Goal: Information Seeking & Learning: Learn about a topic

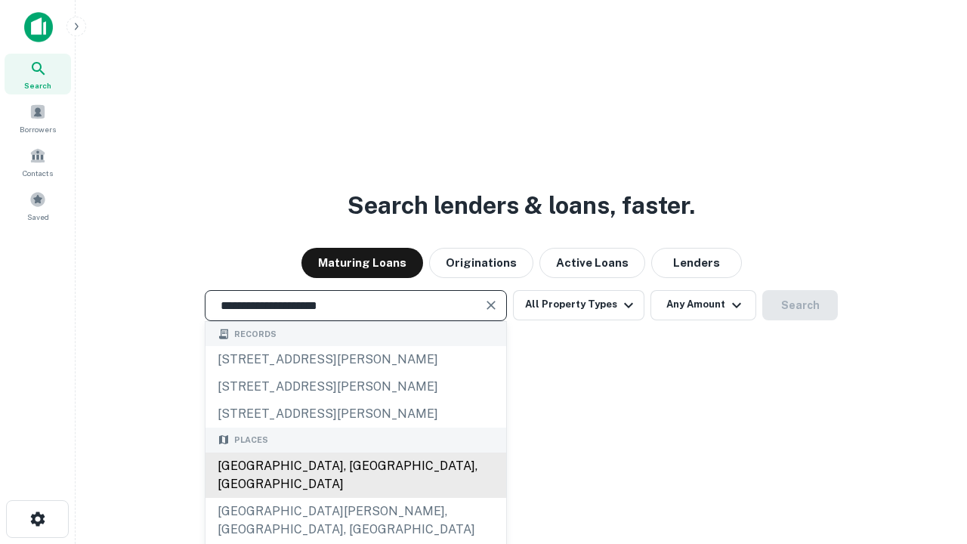
click at [355, 498] on div "[GEOGRAPHIC_DATA], [GEOGRAPHIC_DATA], [GEOGRAPHIC_DATA]" at bounding box center [355, 474] width 301 height 45
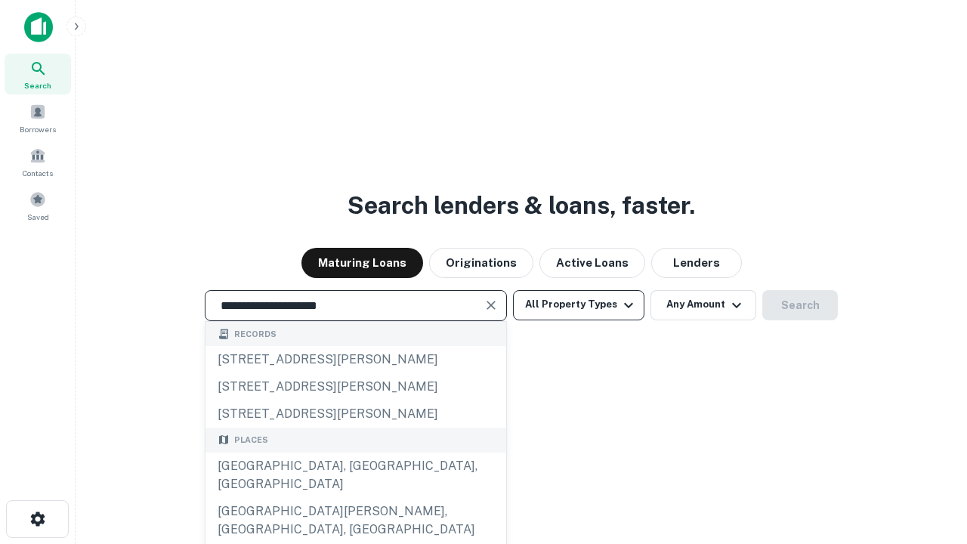
type input "**********"
click at [578, 304] on button "All Property Types" at bounding box center [578, 305] width 131 height 30
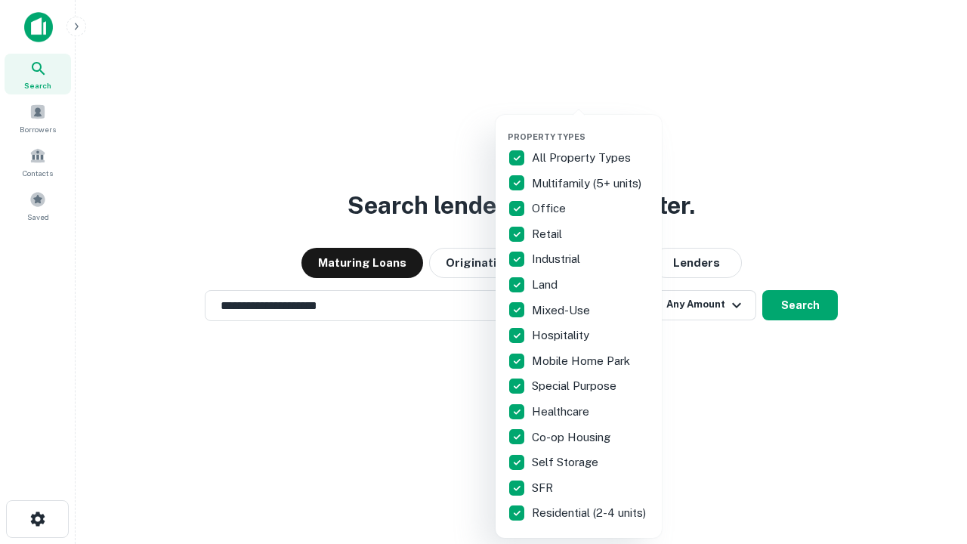
click at [591, 127] on button "button" at bounding box center [590, 127] width 166 height 1
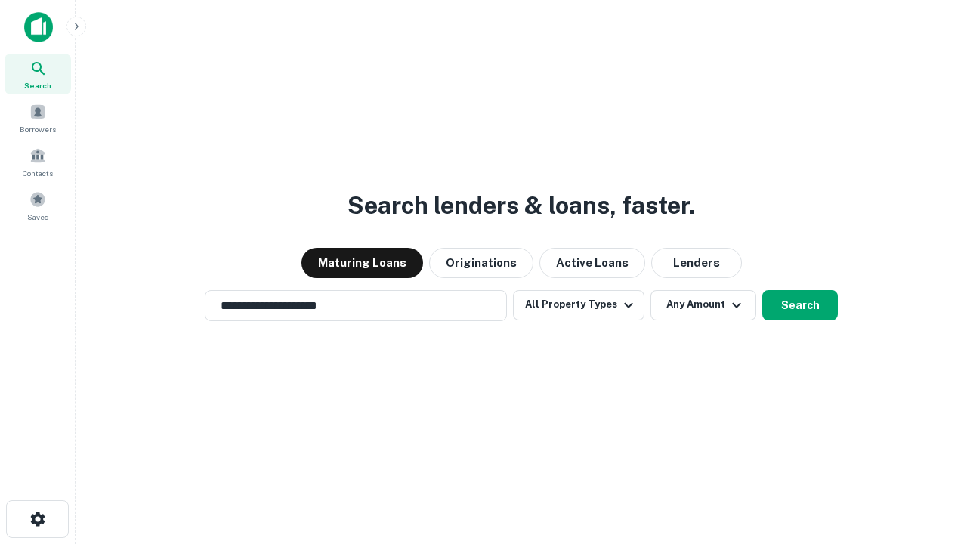
scroll to position [23, 0]
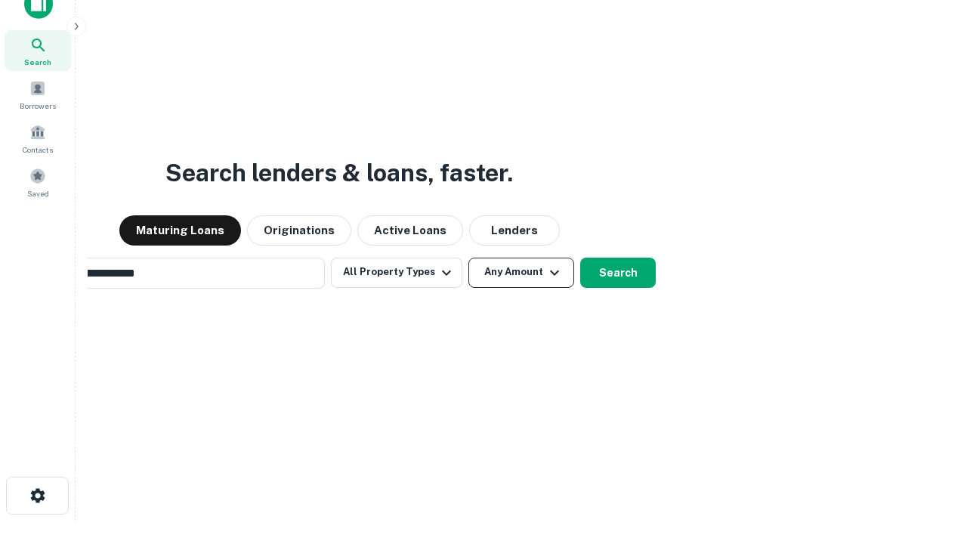
click at [468, 258] on button "Any Amount" at bounding box center [521, 273] width 106 height 30
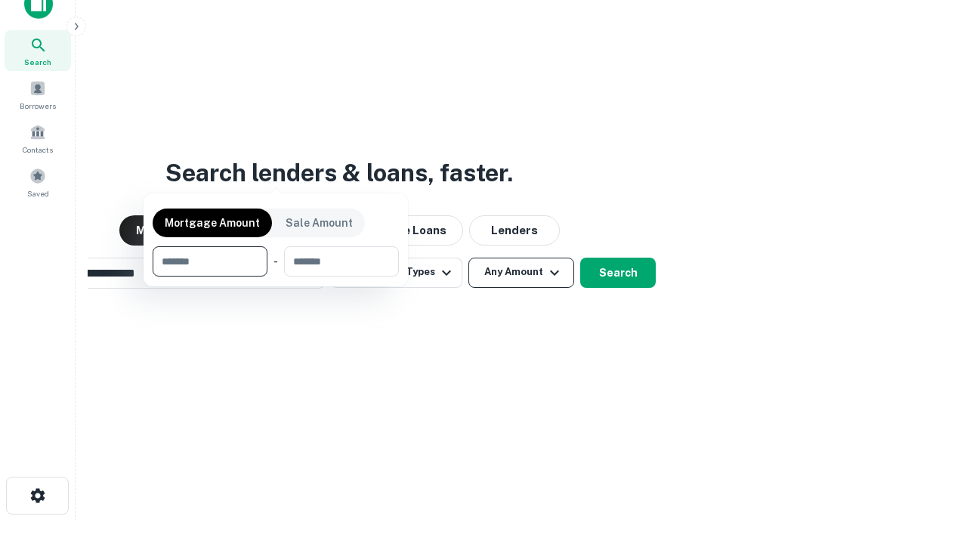
scroll to position [24, 0]
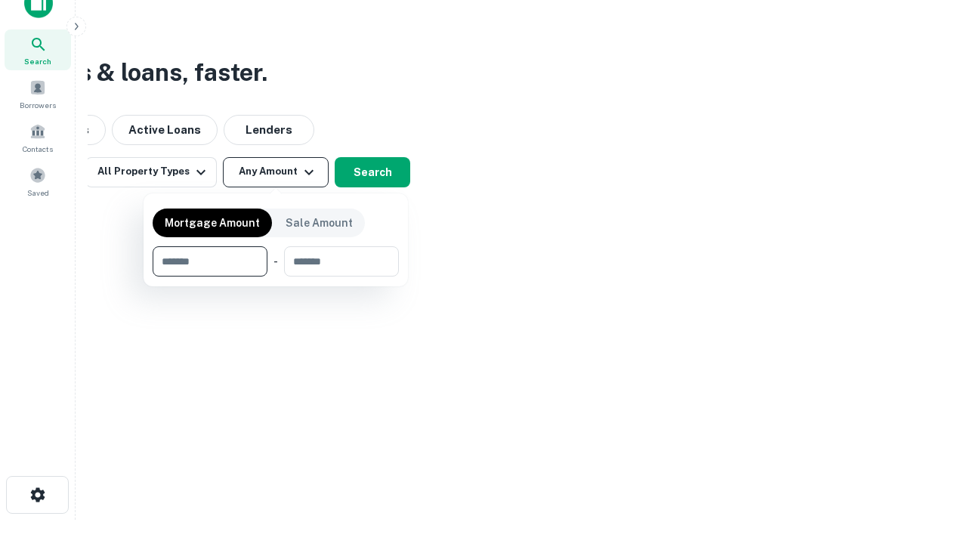
type input "*******"
click at [276, 276] on button "button" at bounding box center [276, 276] width 246 height 1
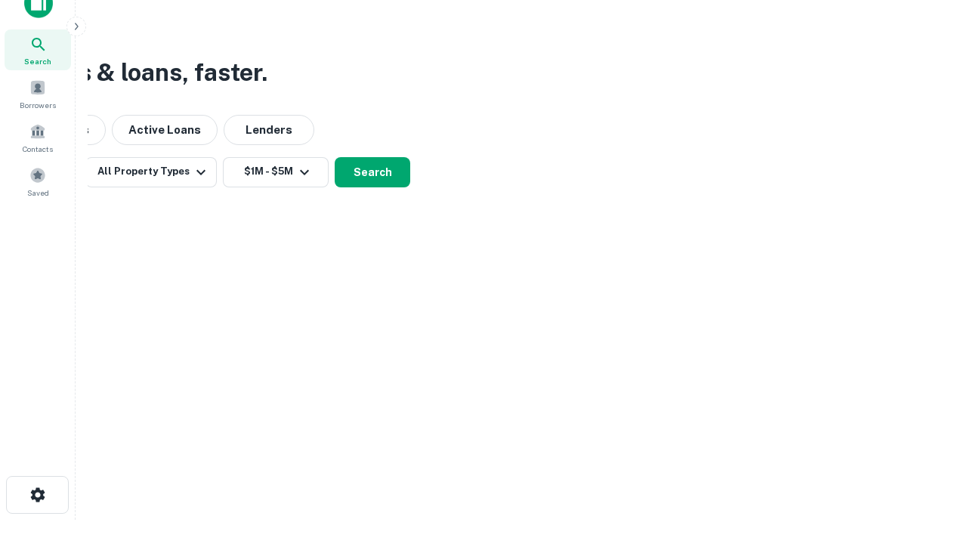
scroll to position [23, 0]
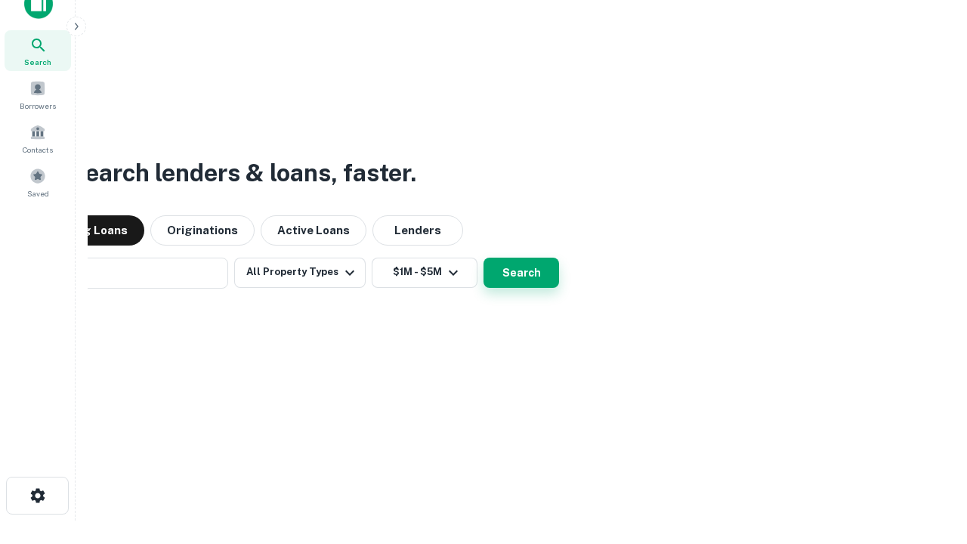
click at [483, 258] on button "Search" at bounding box center [521, 273] width 76 height 30
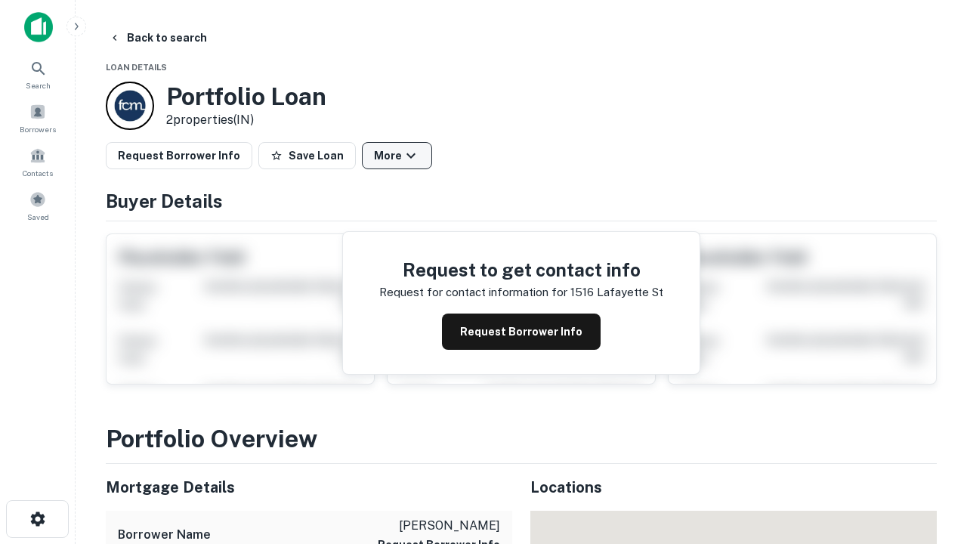
click at [396, 156] on button "More" at bounding box center [397, 155] width 70 height 27
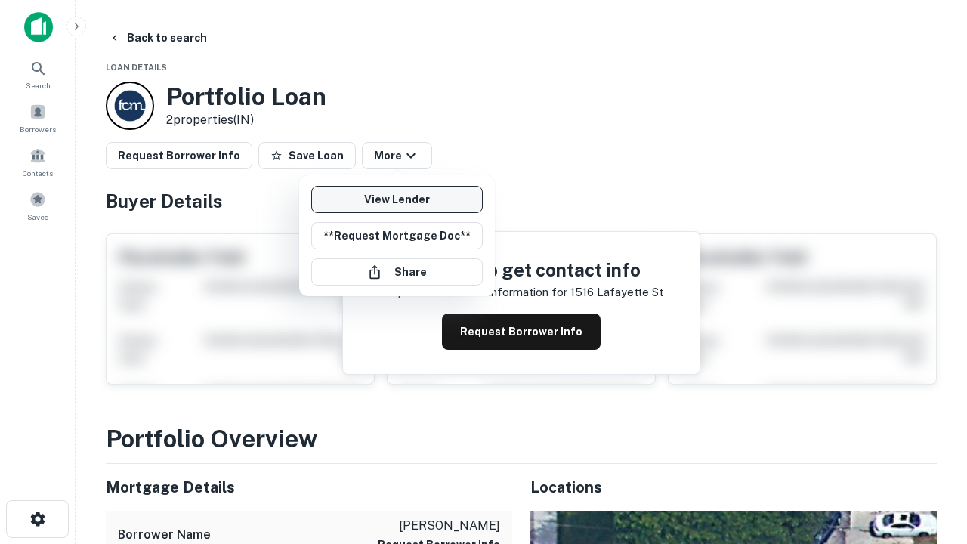
click at [396, 199] on link "View Lender" at bounding box center [396, 199] width 171 height 27
